Goal: Transaction & Acquisition: Purchase product/service

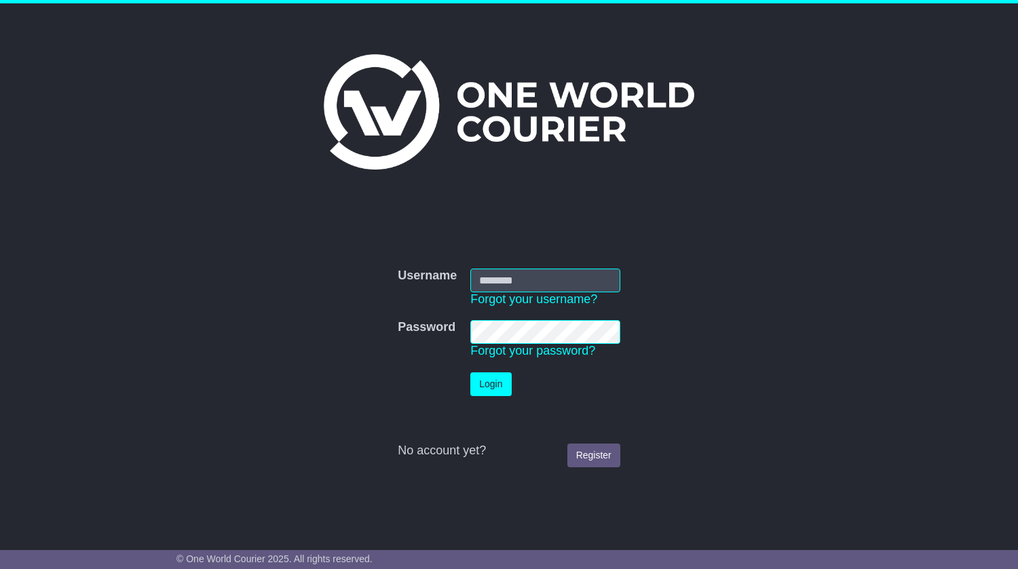
type input "**********"
click at [510, 389] on button "Login" at bounding box center [490, 385] width 41 height 24
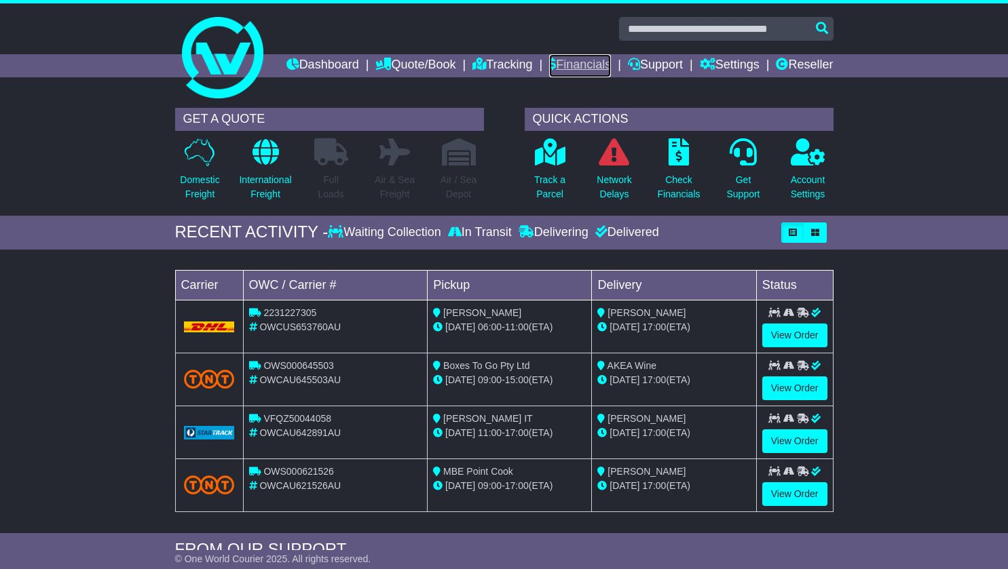
click at [611, 68] on link "Financials" at bounding box center [580, 65] width 62 height 23
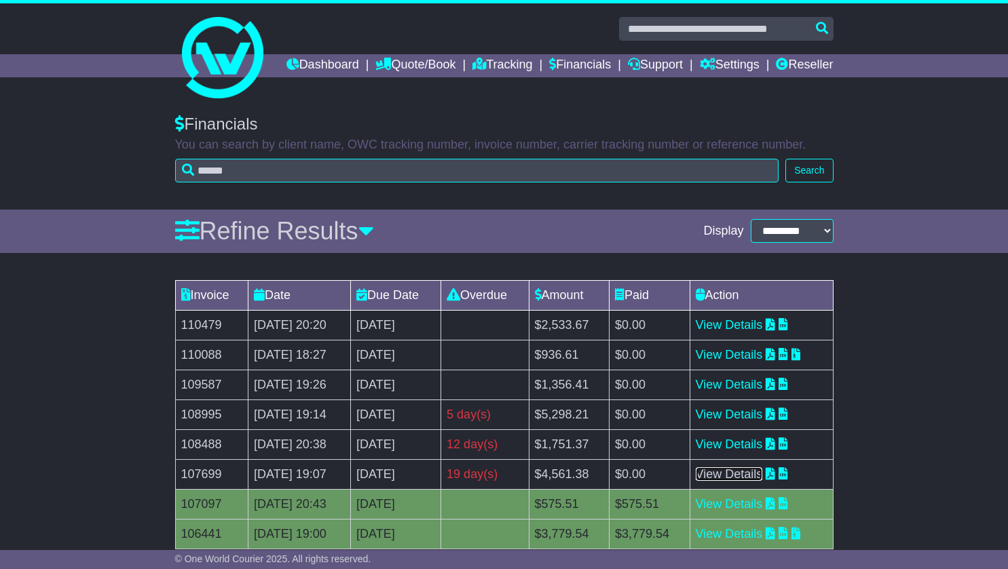
click at [743, 481] on link "View Details" at bounding box center [728, 474] width 67 height 14
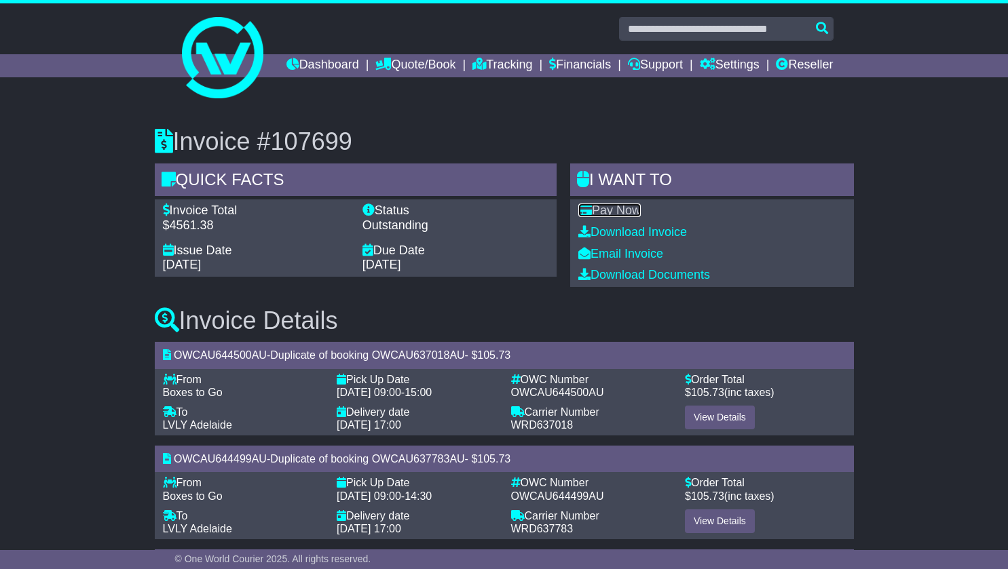
click at [622, 217] on link "Pay Now" at bounding box center [609, 211] width 62 height 14
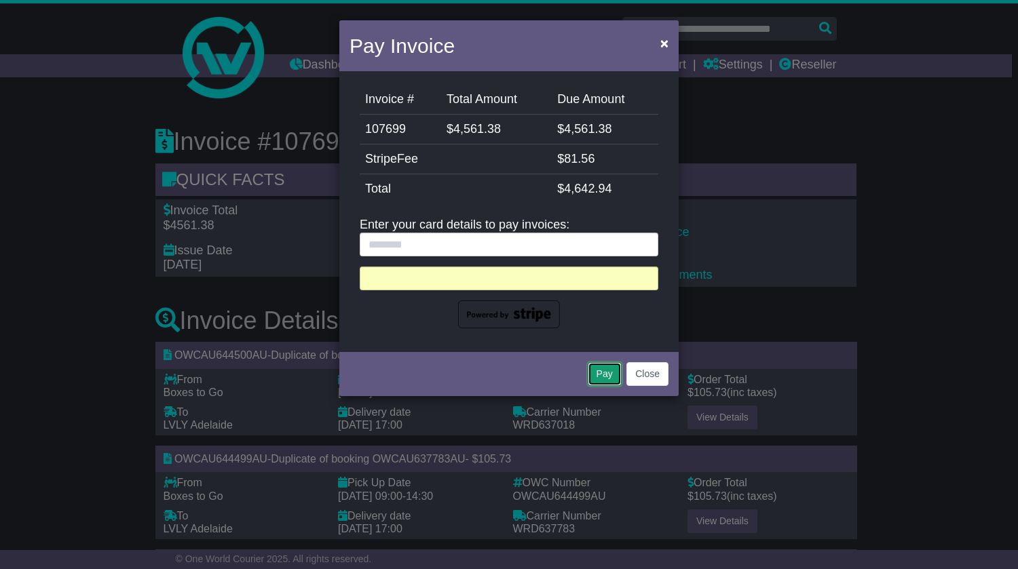
click at [609, 373] on button "Pay" at bounding box center [605, 374] width 34 height 24
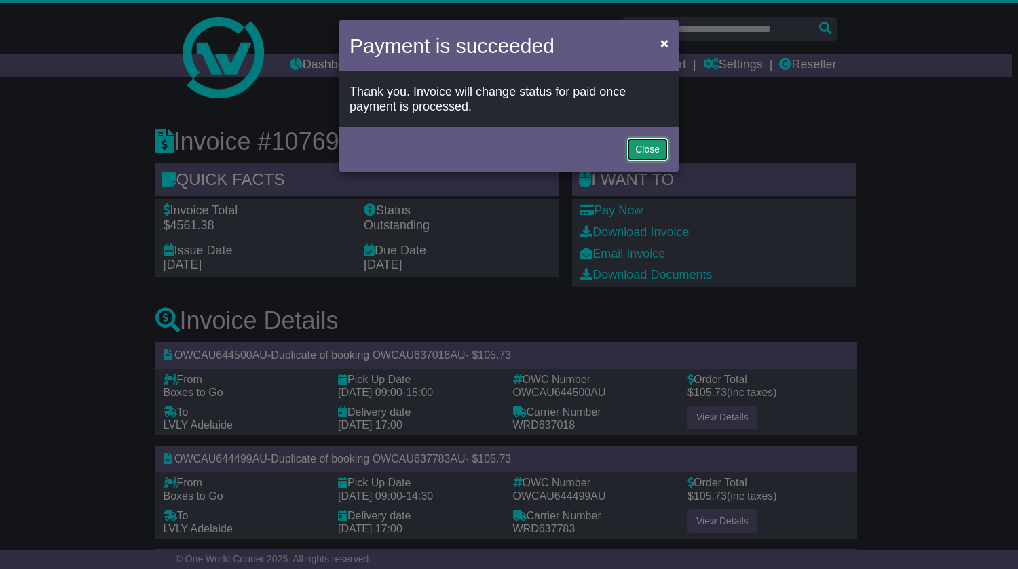
click at [658, 146] on button "Close" at bounding box center [647, 150] width 42 height 24
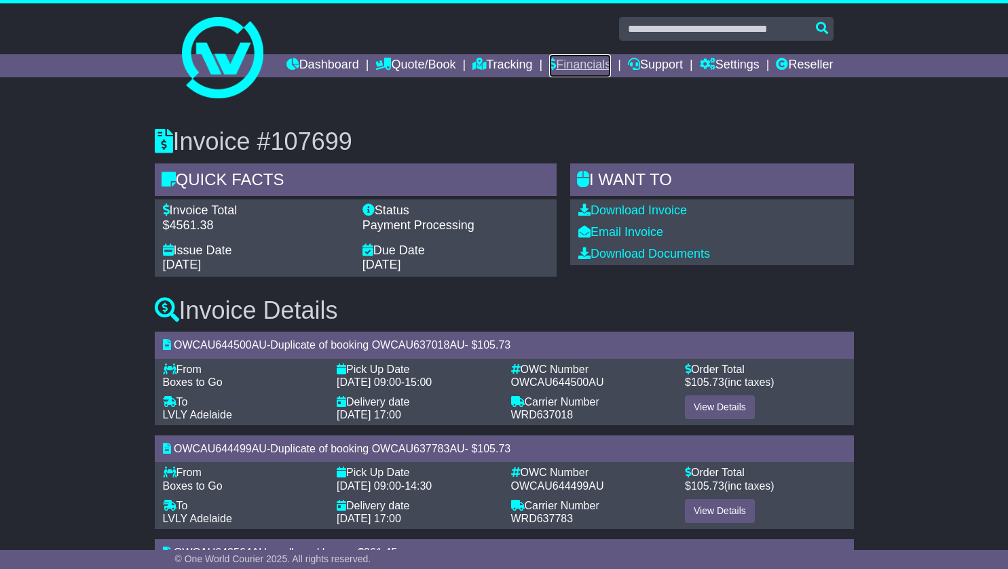
click at [611, 67] on link "Financials" at bounding box center [580, 65] width 62 height 23
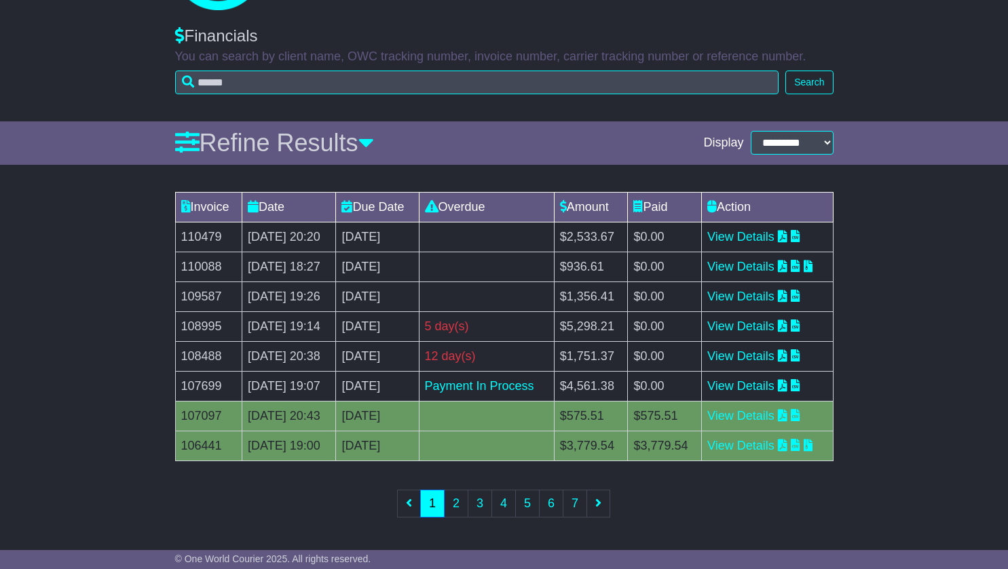
scroll to position [94, 0]
